Goal: Task Accomplishment & Management: Complete application form

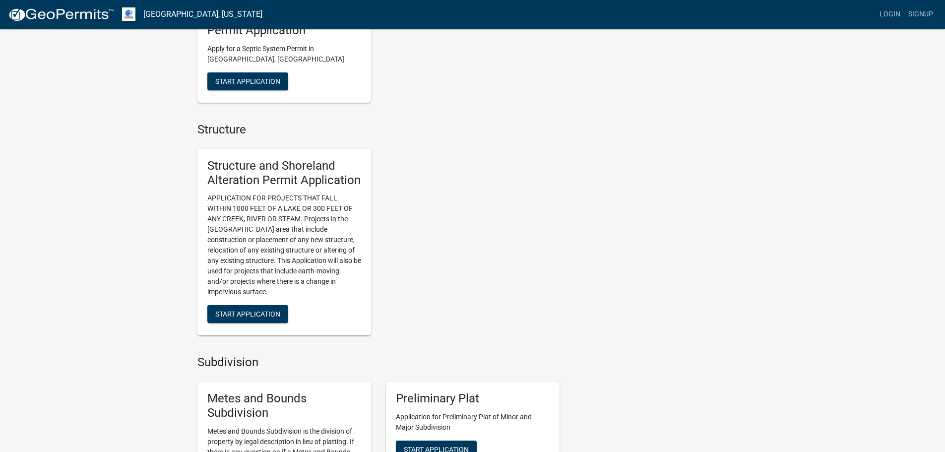
scroll to position [596, 0]
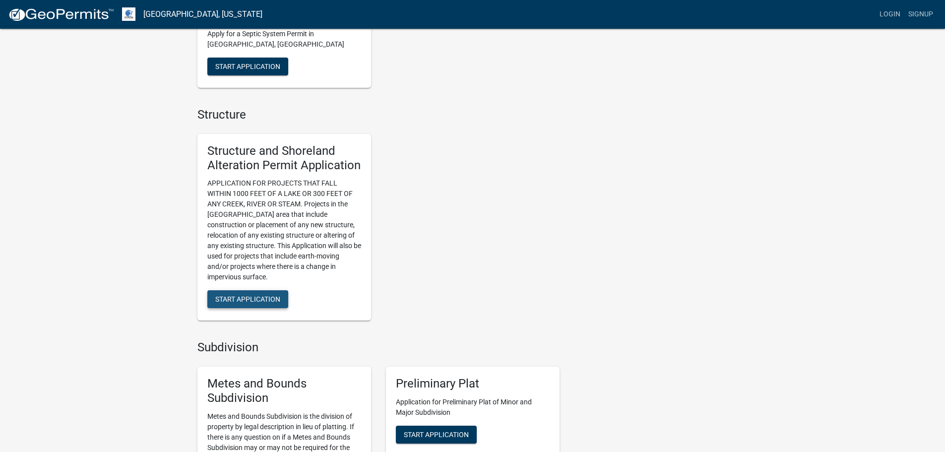
click at [244, 300] on span "Start Application" at bounding box center [247, 299] width 65 height 8
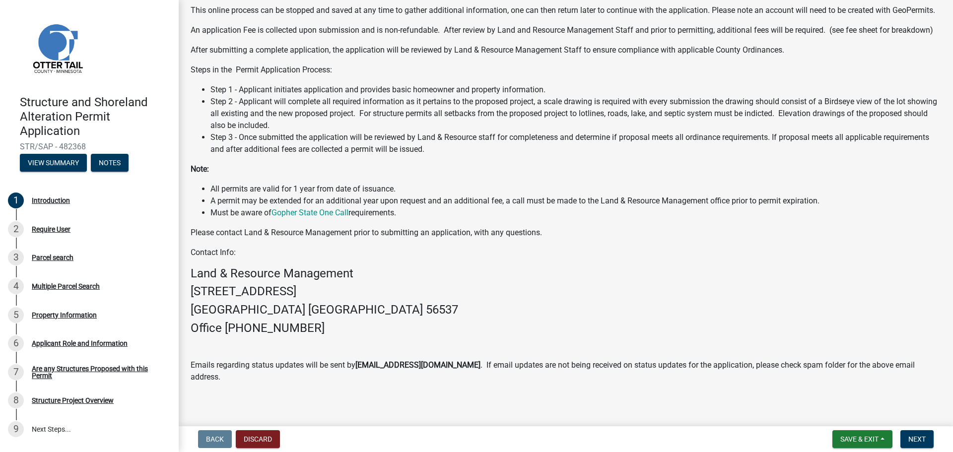
scroll to position [143, 0]
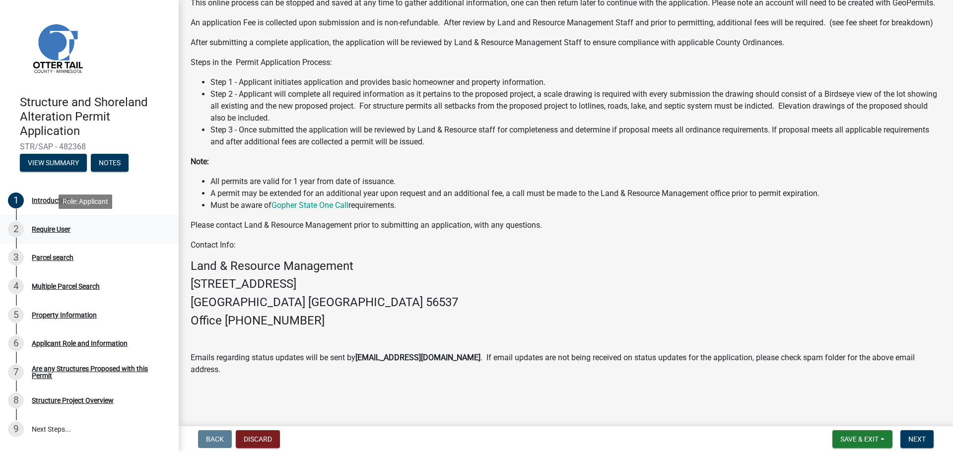
drag, startPoint x: 50, startPoint y: 233, endPoint x: 51, endPoint y: 226, distance: 6.5
click at [50, 231] on div "Require User" at bounding box center [51, 229] width 39 height 7
click at [913, 436] on span "Next" at bounding box center [916, 439] width 17 height 8
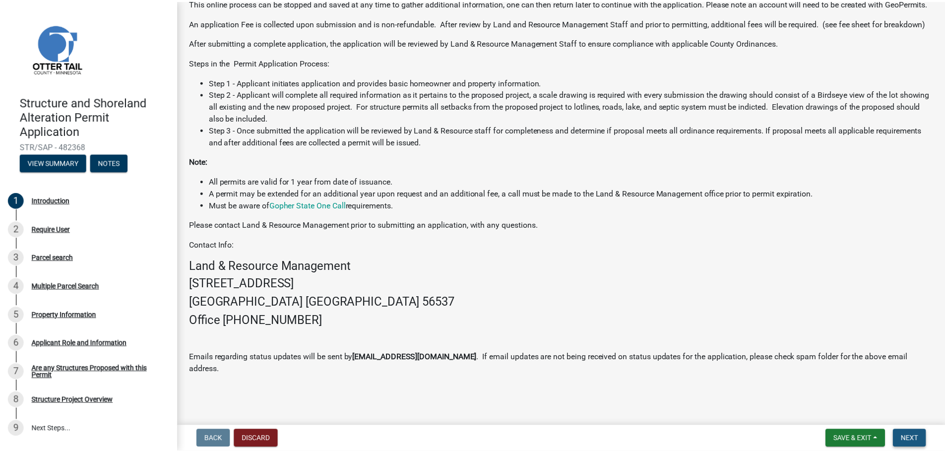
scroll to position [0, 0]
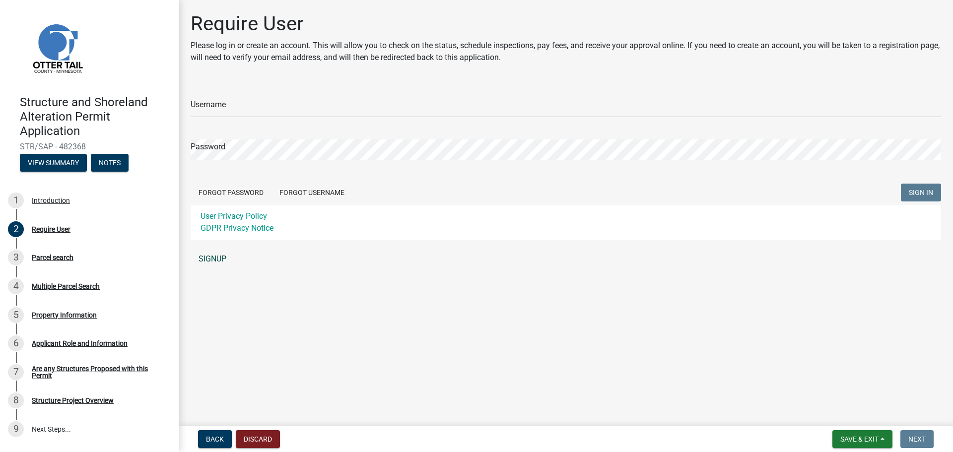
click at [213, 260] on link "SIGNUP" at bounding box center [566, 259] width 750 height 20
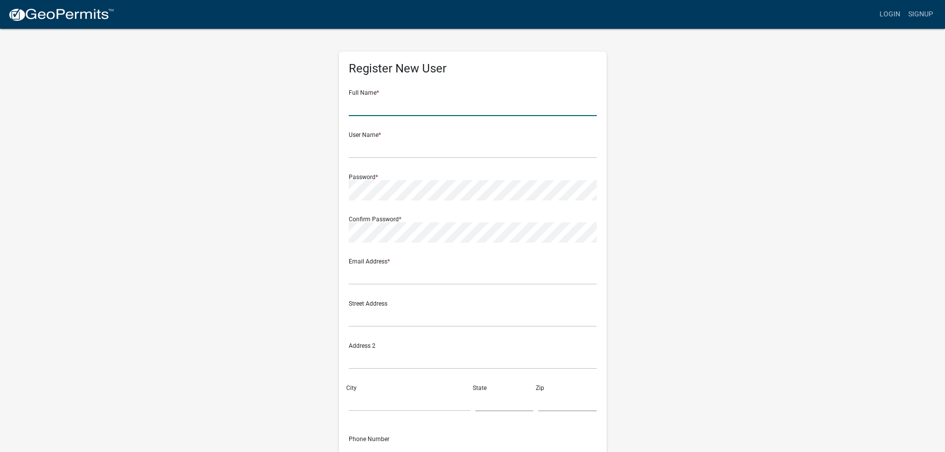
click at [397, 103] on input "text" at bounding box center [473, 106] width 248 height 20
type input "[PERSON_NAME] and [PERSON_NAME]"
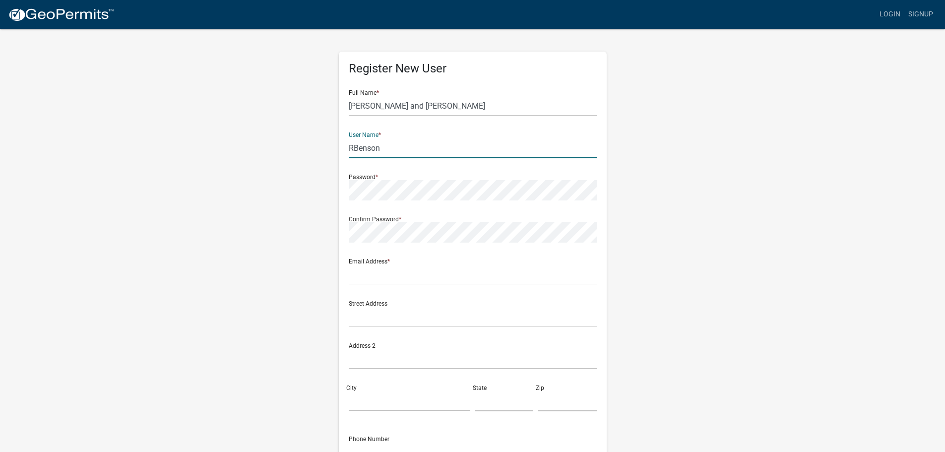
type input "RBenson"
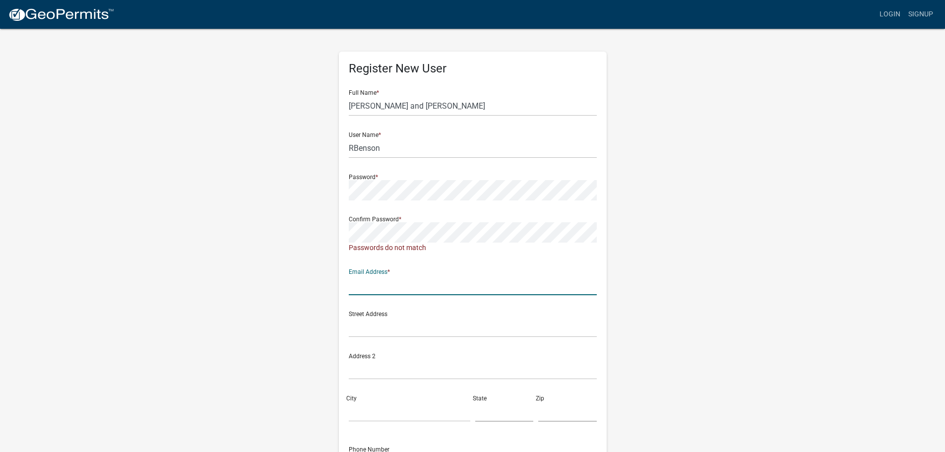
click at [442, 273] on div "Email Address *" at bounding box center [473, 278] width 248 height 34
type input "[EMAIL_ADDRESS][DOMAIN_NAME]"
type input "1542 Rosebud Circle"
type input "GRAND FORKS"
type input "ND"
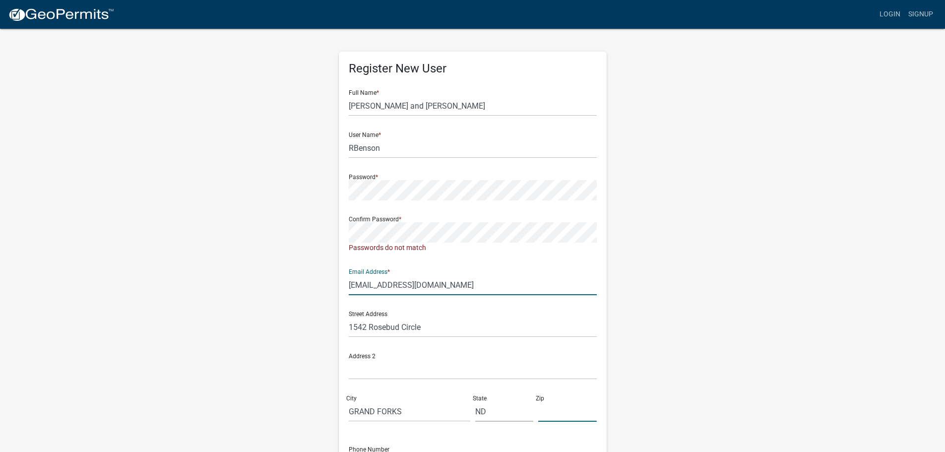
type input "58201"
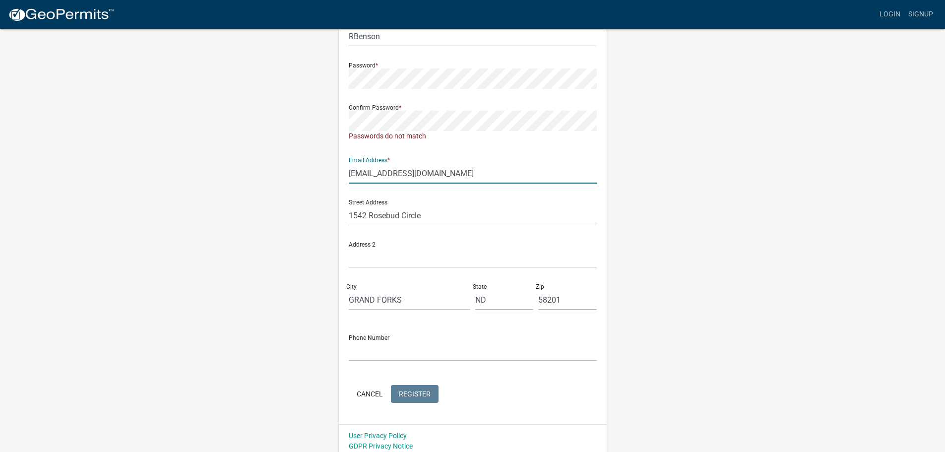
scroll to position [117, 0]
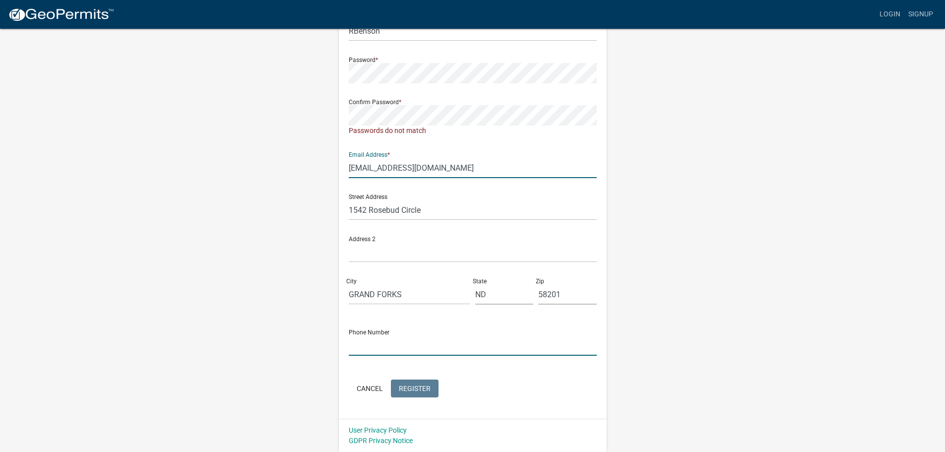
click at [447, 343] on input "text" at bounding box center [473, 345] width 248 height 20
type input "7012135953"
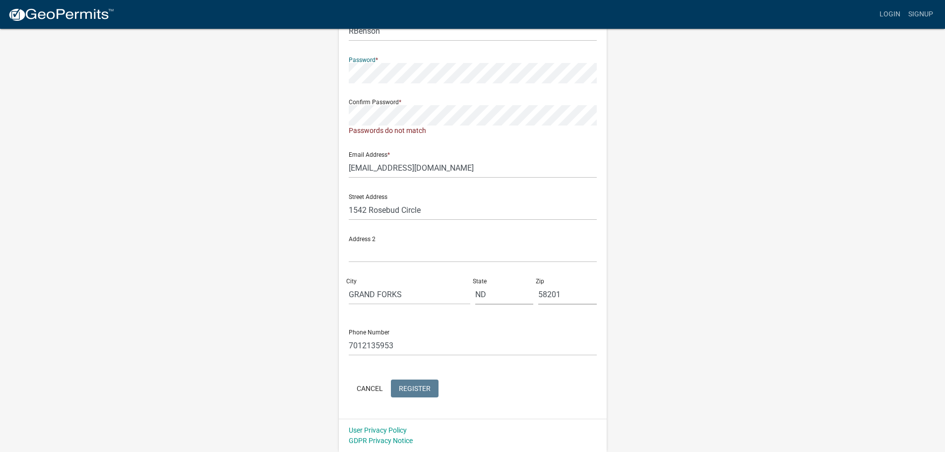
click at [341, 76] on div "Register New User Full Name * [PERSON_NAME] and [PERSON_NAME] User Name * RBens…" at bounding box center [473, 176] width 268 height 484
click at [410, 391] on span "Register" at bounding box center [415, 388] width 32 height 8
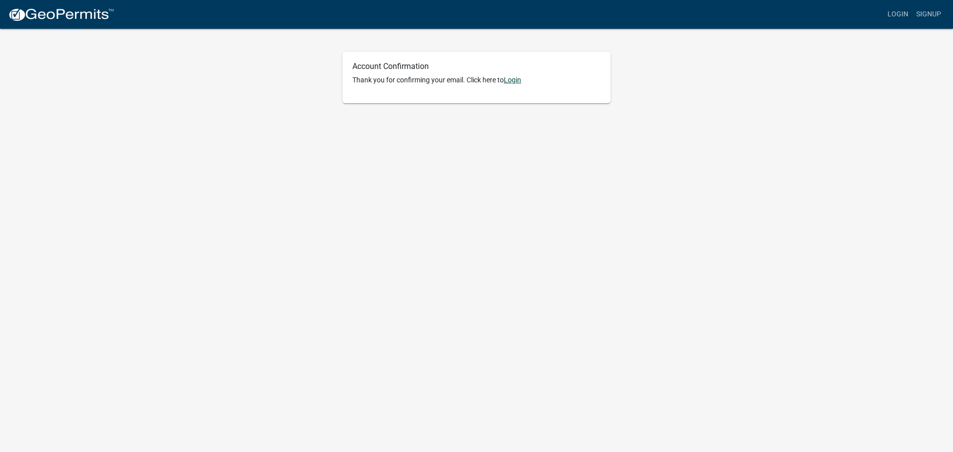
click at [513, 81] on link "Login" at bounding box center [512, 80] width 17 height 8
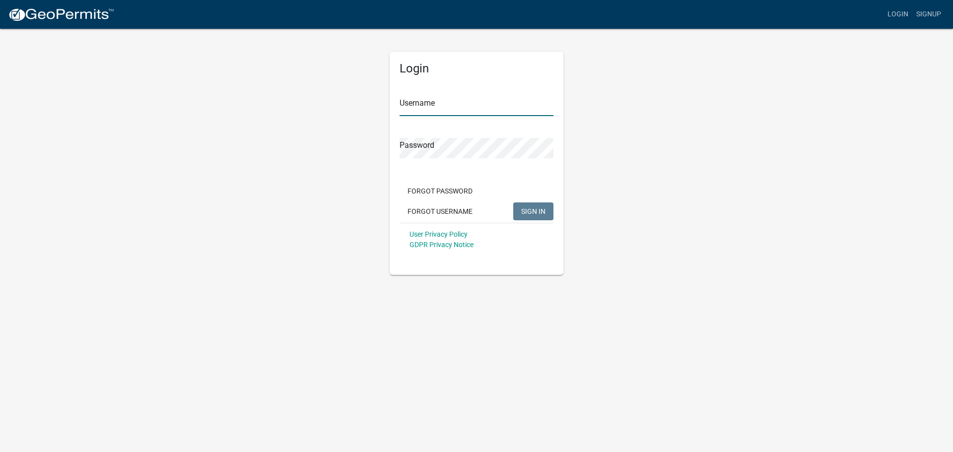
type input "RBenson"
click at [534, 207] on span "SIGN IN" at bounding box center [533, 211] width 24 height 8
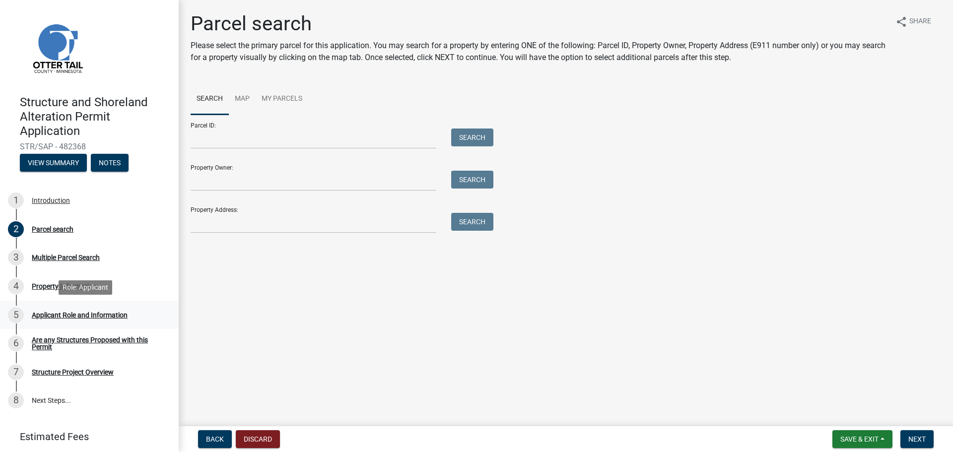
click at [81, 315] on div "Applicant Role and Information" at bounding box center [80, 315] width 96 height 7
click at [79, 338] on div "Are any Structures Proposed with this Permit" at bounding box center [97, 343] width 131 height 14
